Goal: Information Seeking & Learning: Learn about a topic

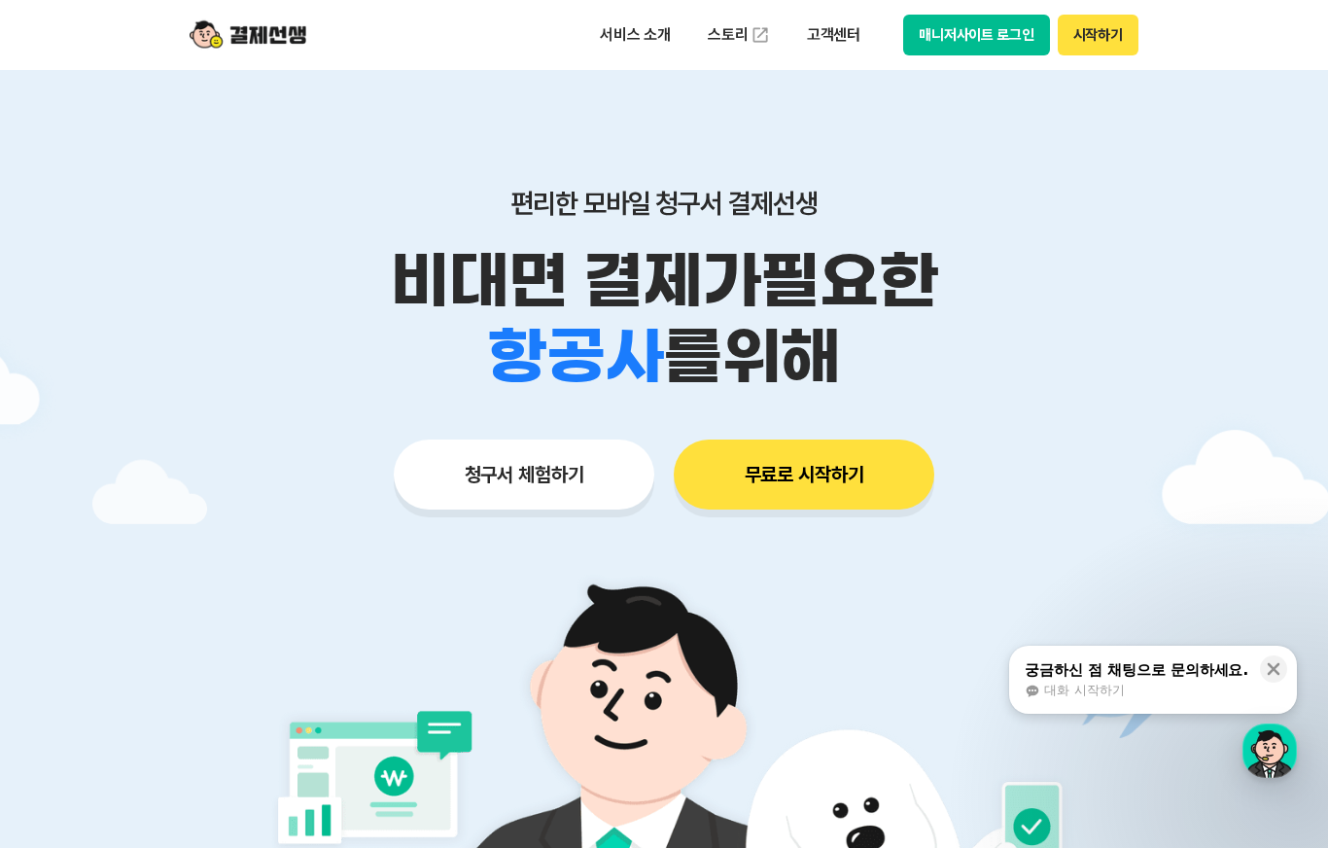
drag, startPoint x: 505, startPoint y: 199, endPoint x: 892, endPoint y: 337, distance: 410.8
click at [892, 337] on div "편리한 모바일 청구서 결제선생 비대면 결제가 필요한 학원 공부방 호텔 쇼핑몰 병원 배달 보험사 항공사 골프장 를 위해" at bounding box center [663, 291] width 995 height 208
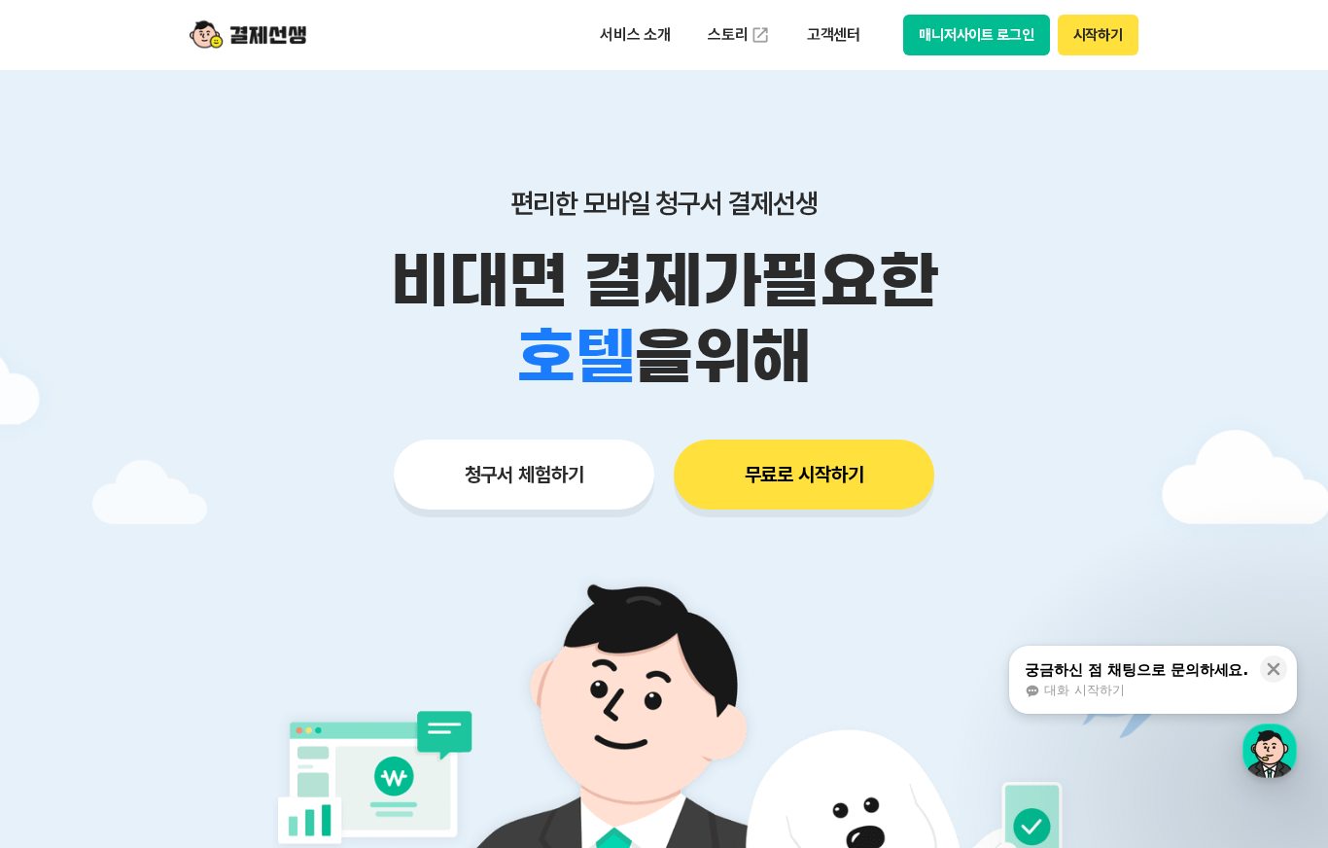
click at [574, 121] on div "편리한 모바일 청구서 결제선생 비대면 결제가 필요한 학원 공부방 호텔 쇼핑몰 병원 배달 보험사 항공사 골프장 을 위해 청구서 체험하기 무료로 …" at bounding box center [663, 310] width 995 height 480
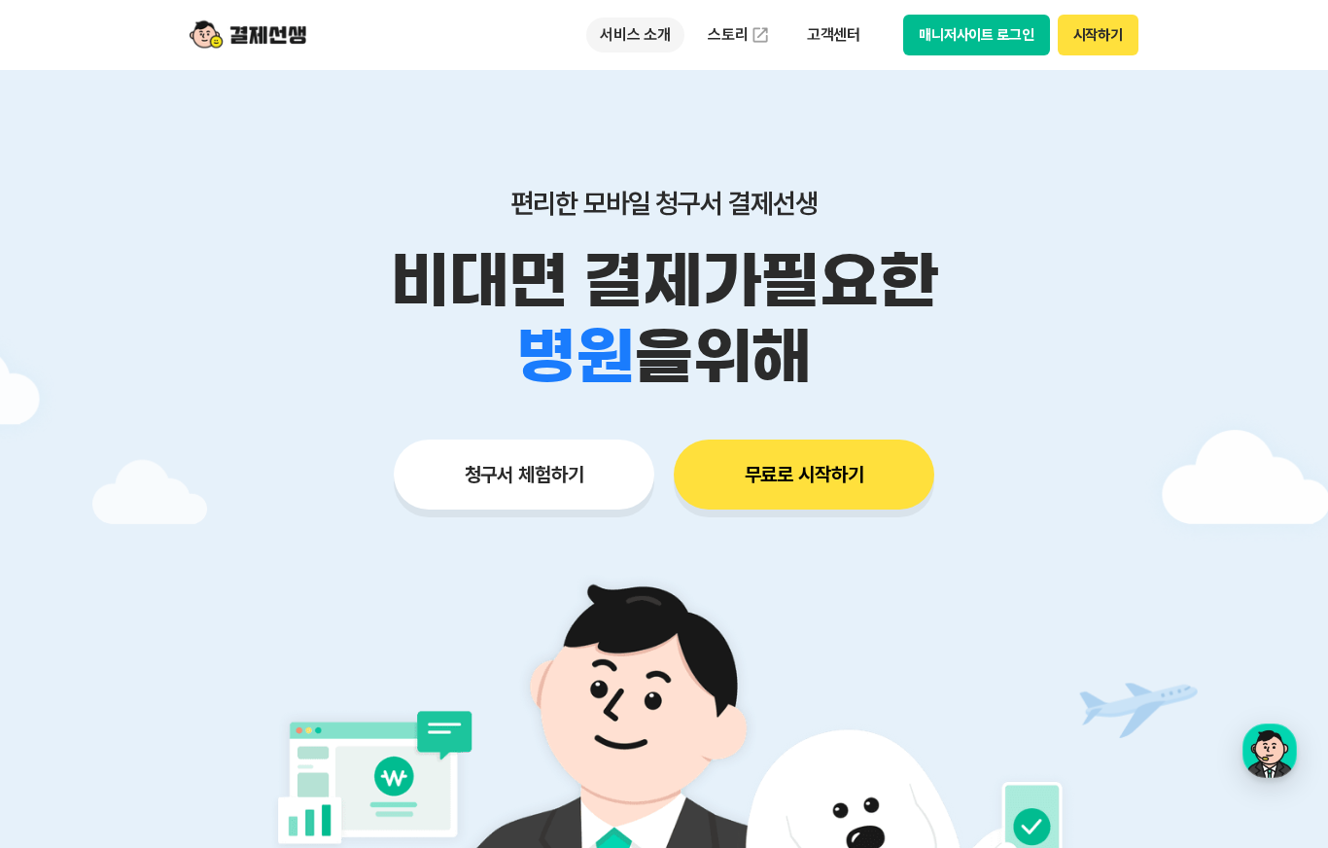
click at [616, 37] on p "서비스 소개" at bounding box center [635, 34] width 98 height 35
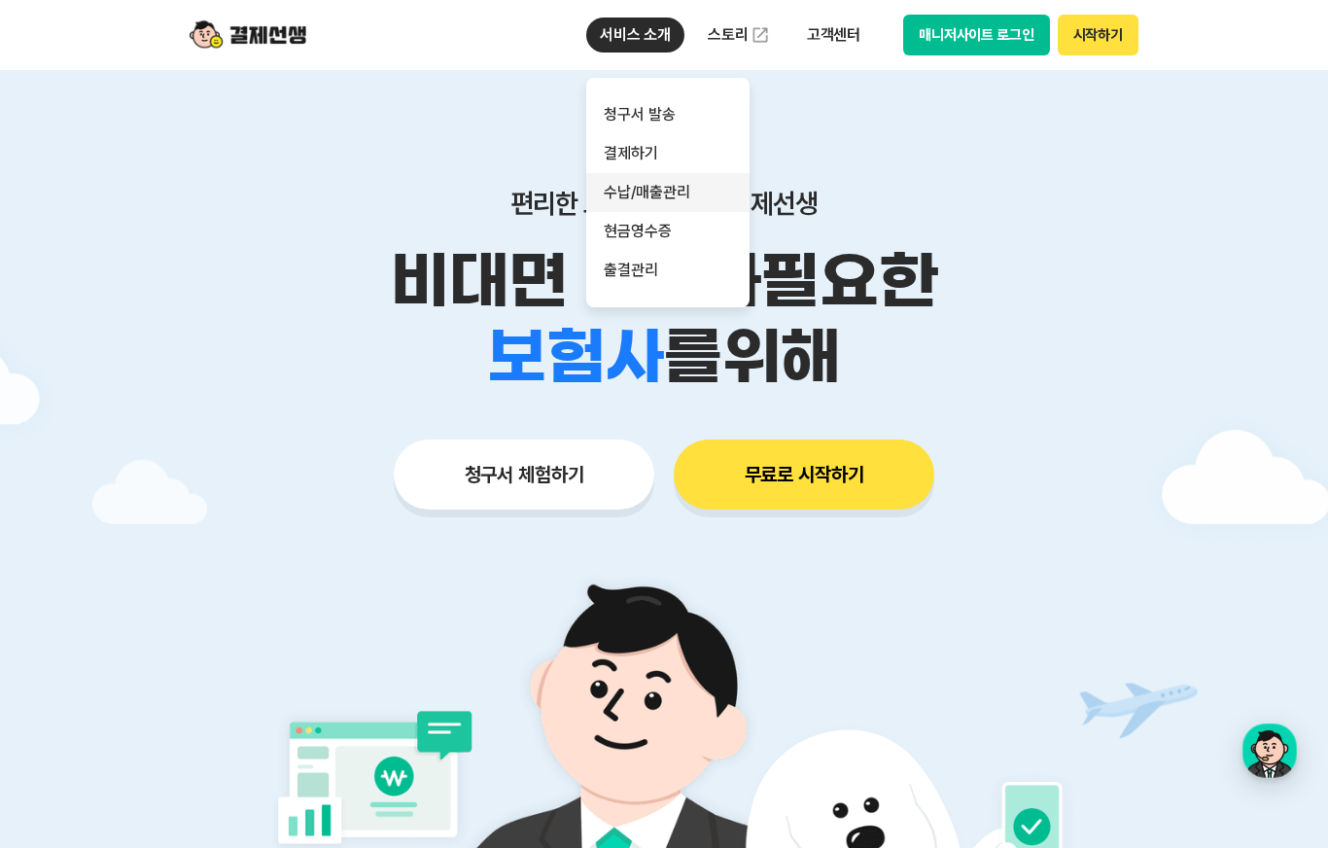
click at [652, 188] on link "수납/매출관리" at bounding box center [667, 192] width 163 height 39
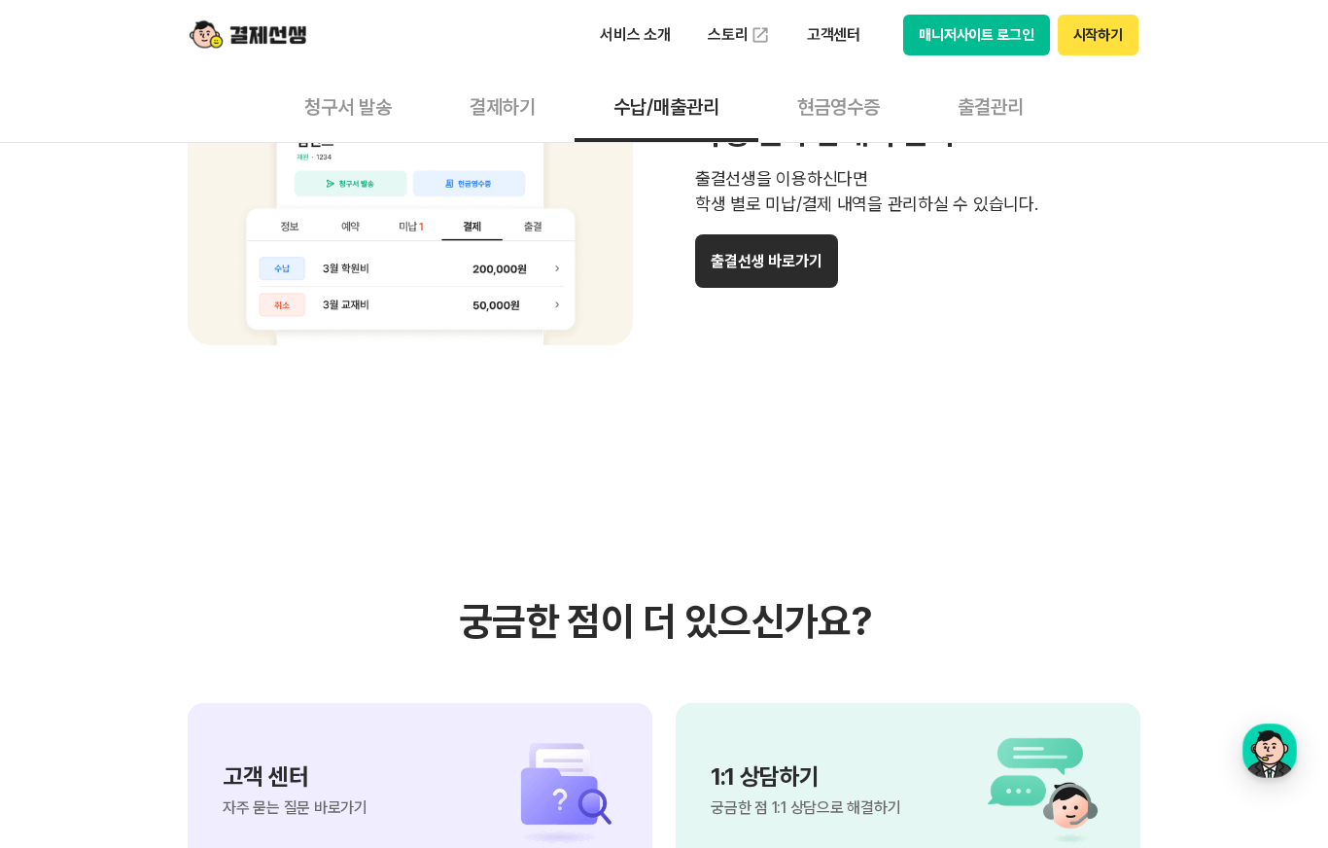
scroll to position [2041, 0]
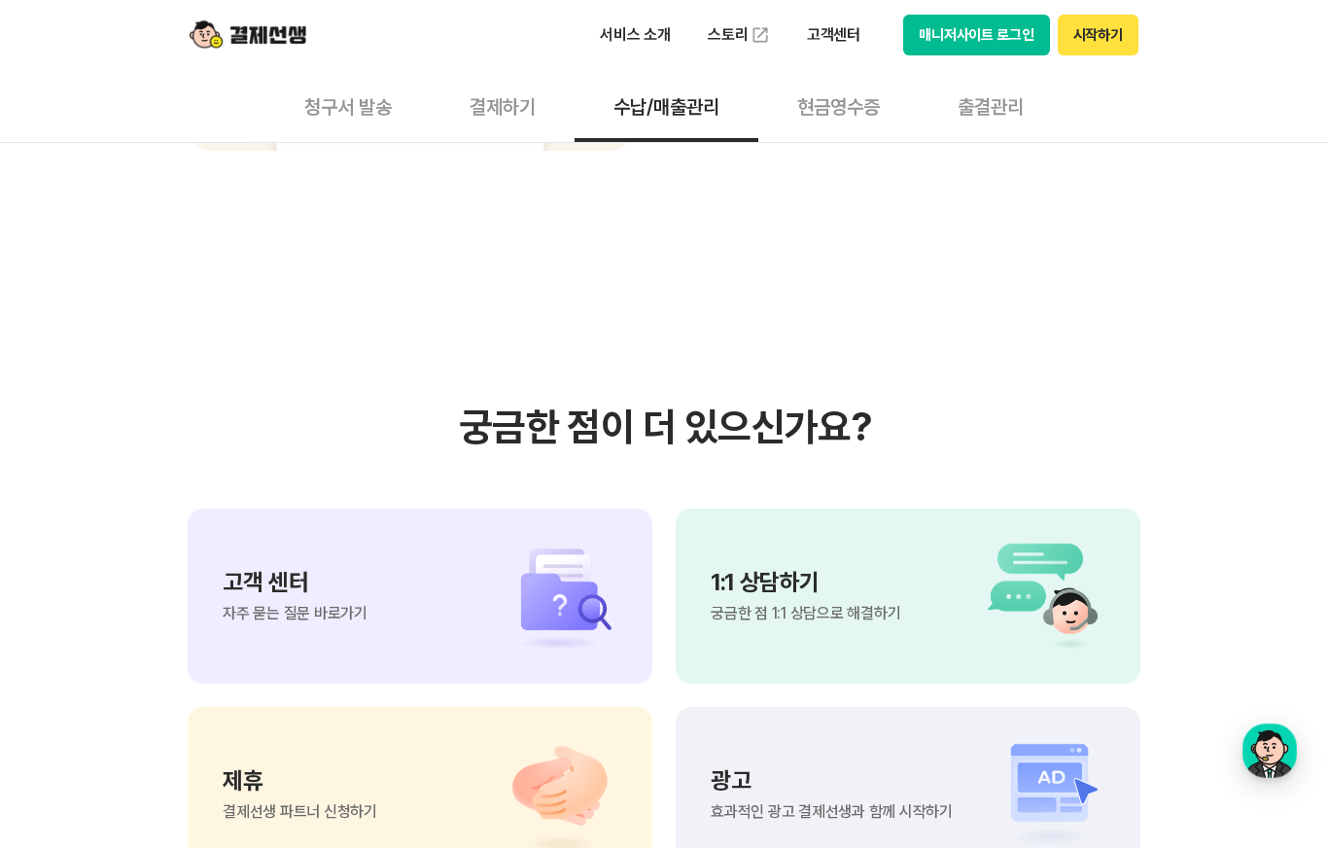
click at [423, 586] on div "고객 센터 자주 묻는 질문 바로가기" at bounding box center [420, 595] width 465 height 175
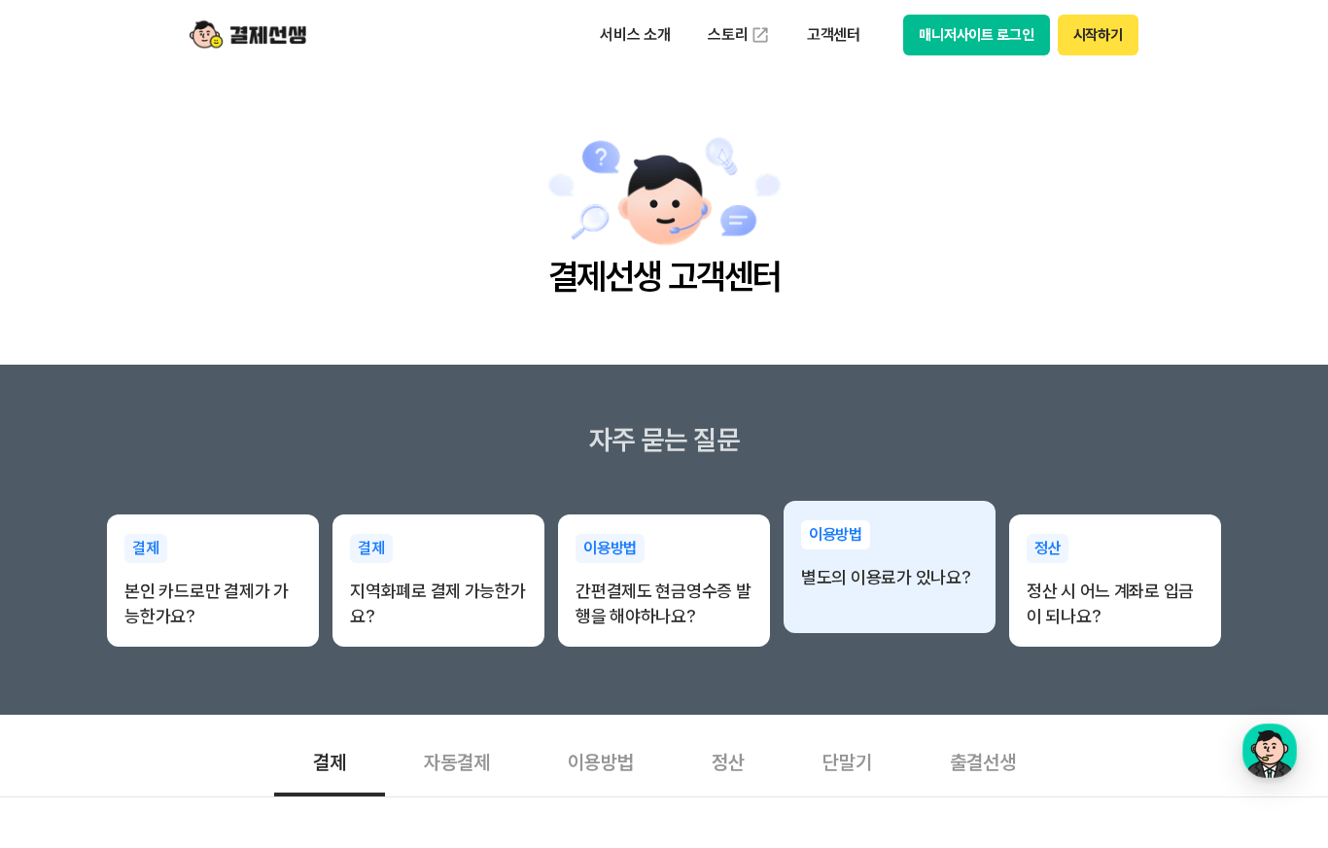
click at [896, 582] on p "별도의 이용료가 있나요?" at bounding box center [889, 577] width 177 height 25
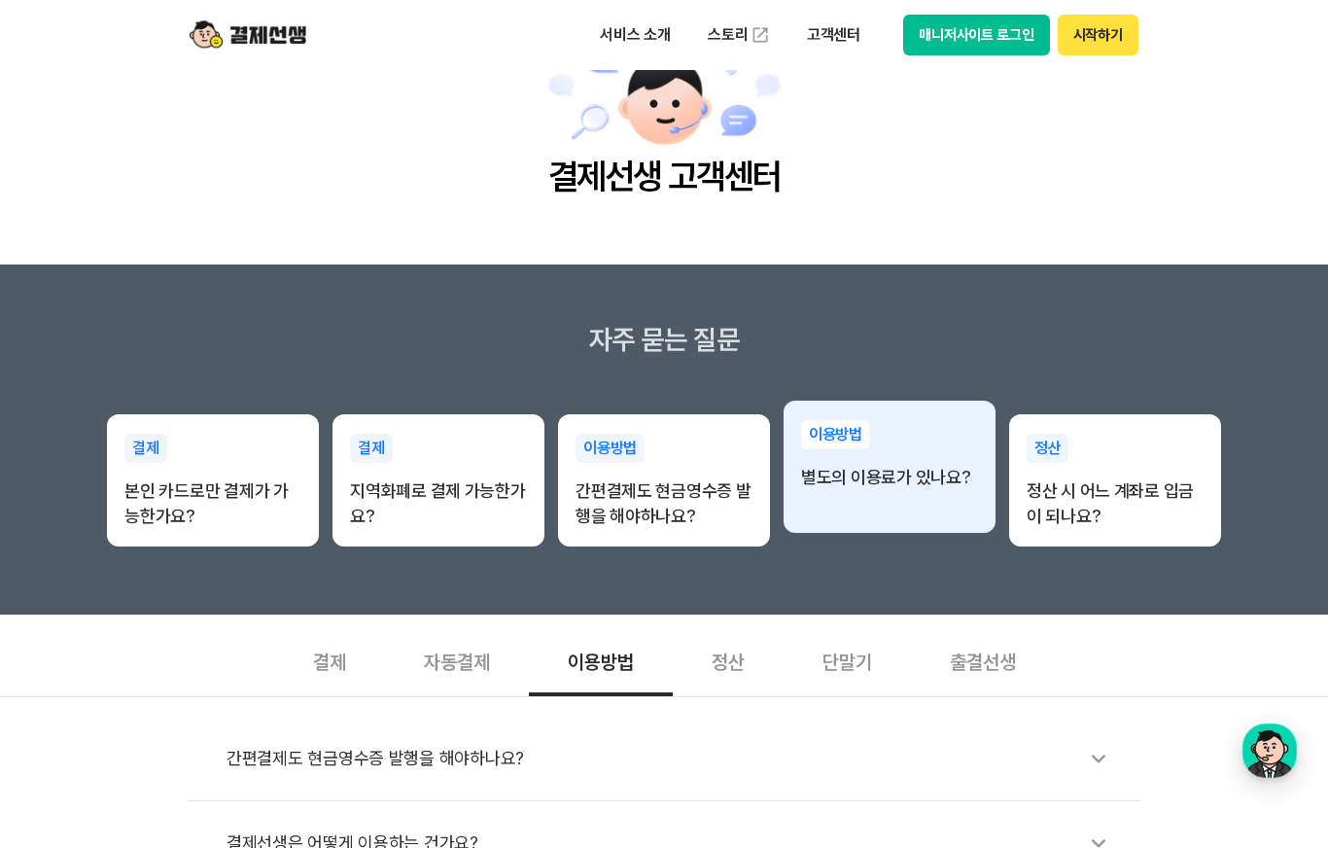
scroll to position [194, 0]
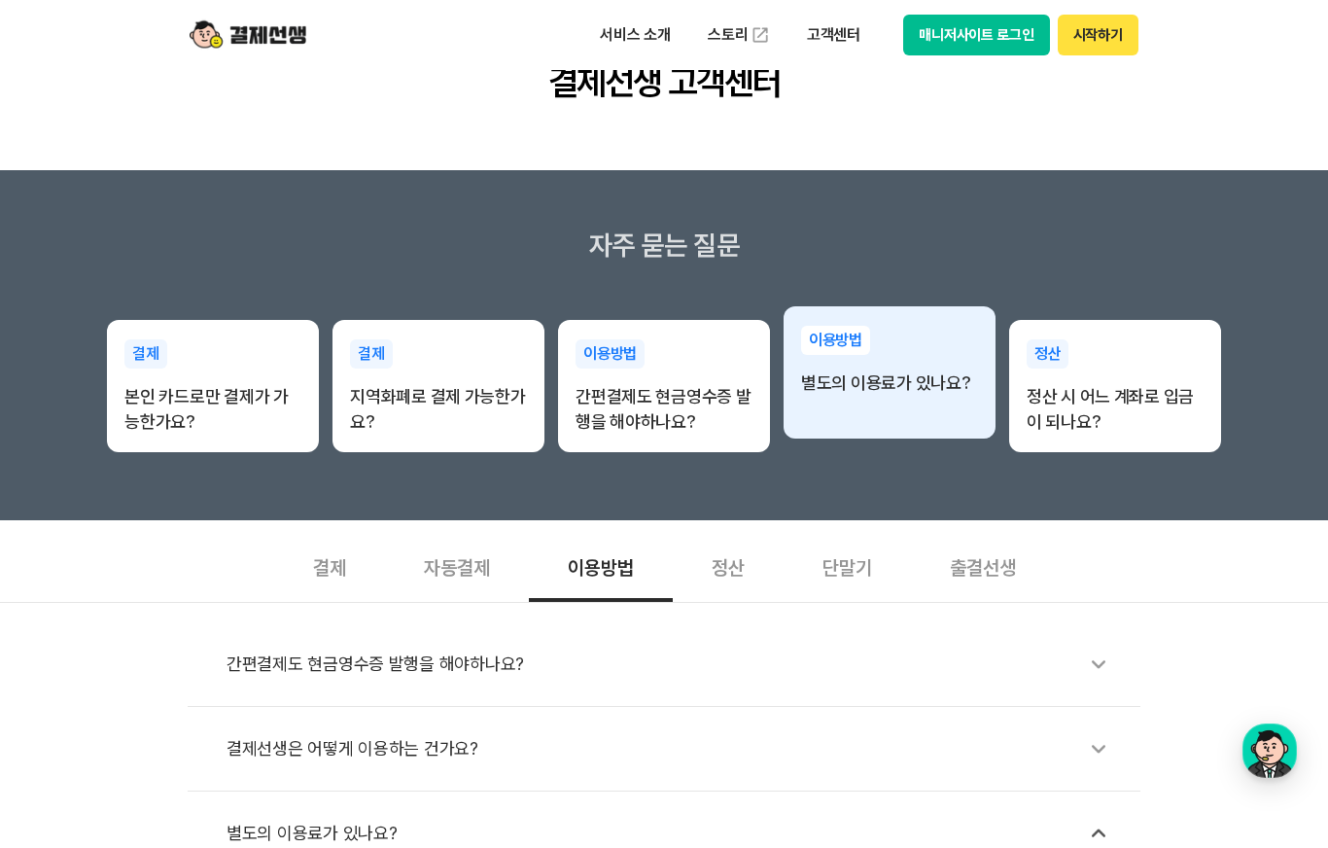
click at [845, 359] on div "이용방법 별도의 이용료가 있나요?" at bounding box center [889, 360] width 212 height 109
click at [847, 332] on p "이용방법" at bounding box center [835, 340] width 69 height 29
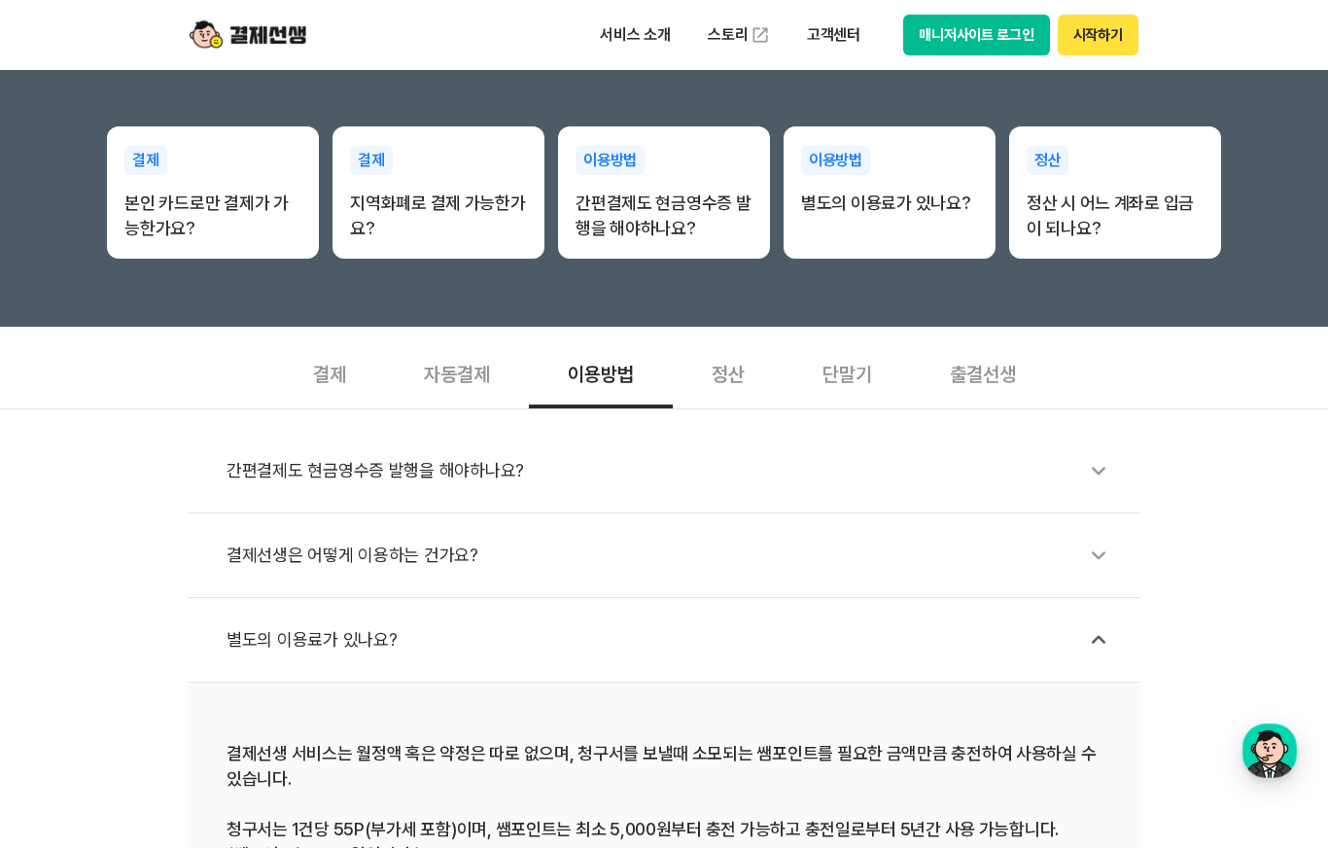
scroll to position [389, 0]
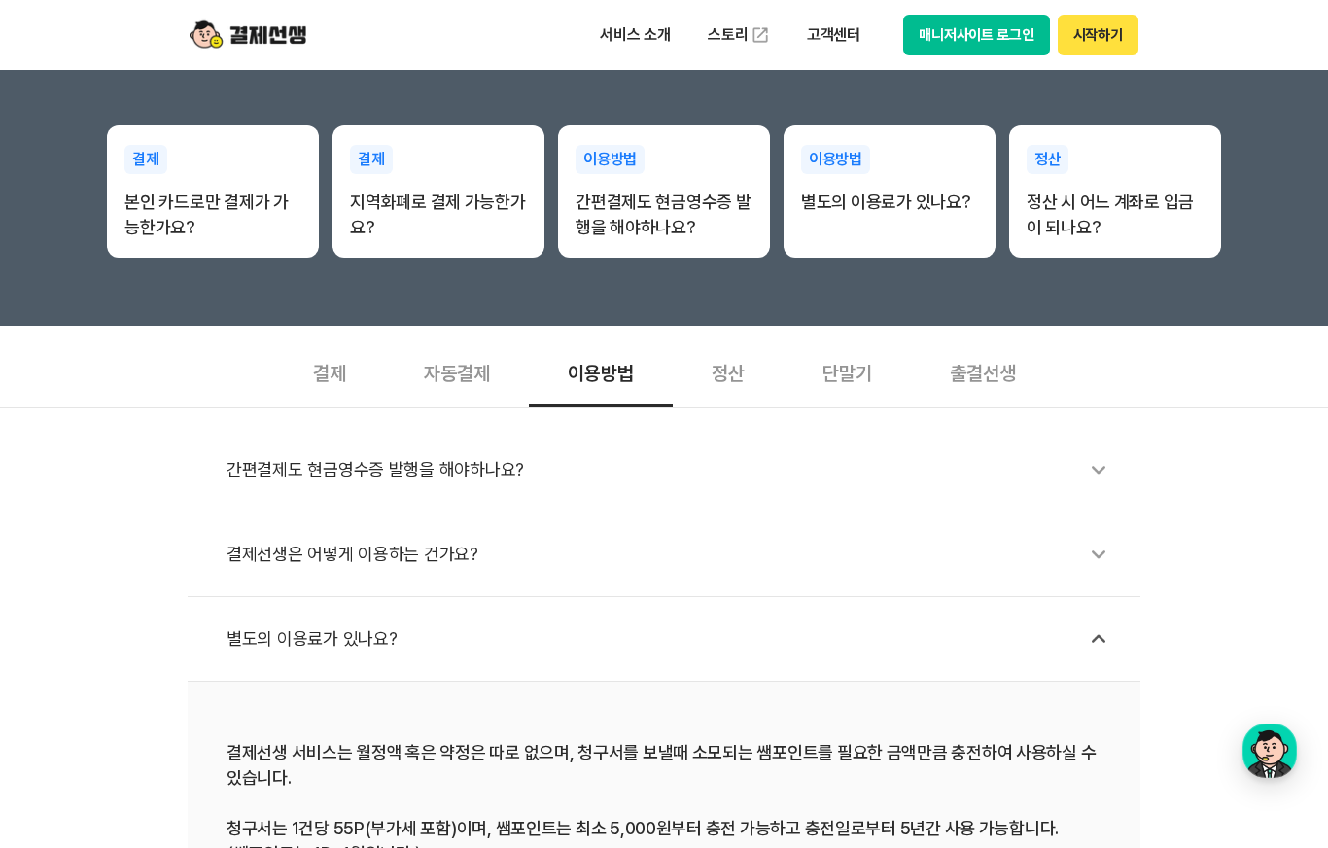
drag, startPoint x: 630, startPoint y: 653, endPoint x: 642, endPoint y: 654, distance: 11.7
click at [630, 653] on div "별도의 이용료가 있나요?" at bounding box center [673, 638] width 894 height 45
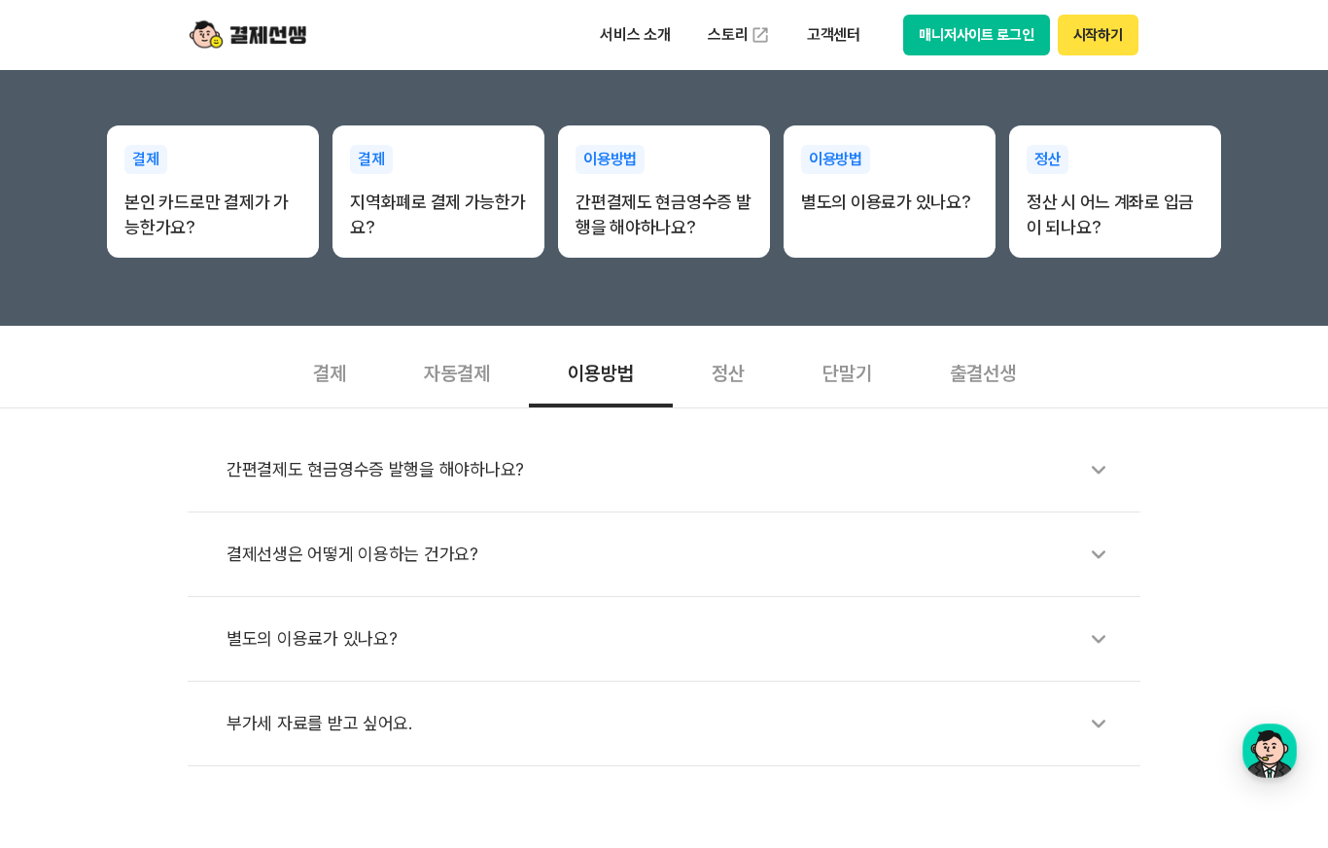
click at [642, 654] on div "별도의 이용료가 있나요?" at bounding box center [673, 638] width 894 height 45
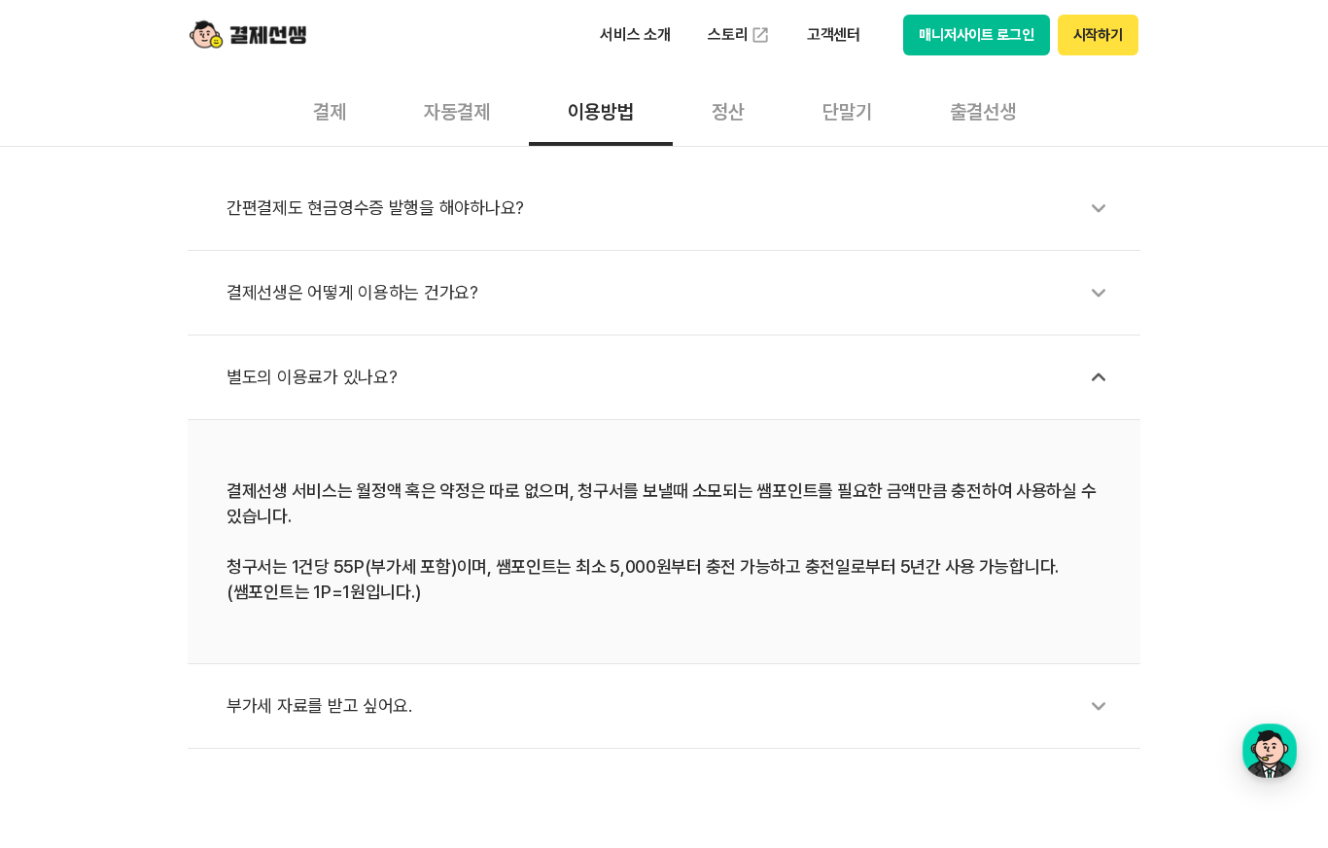
scroll to position [680, 0]
